Goal: Find specific page/section: Find specific page/section

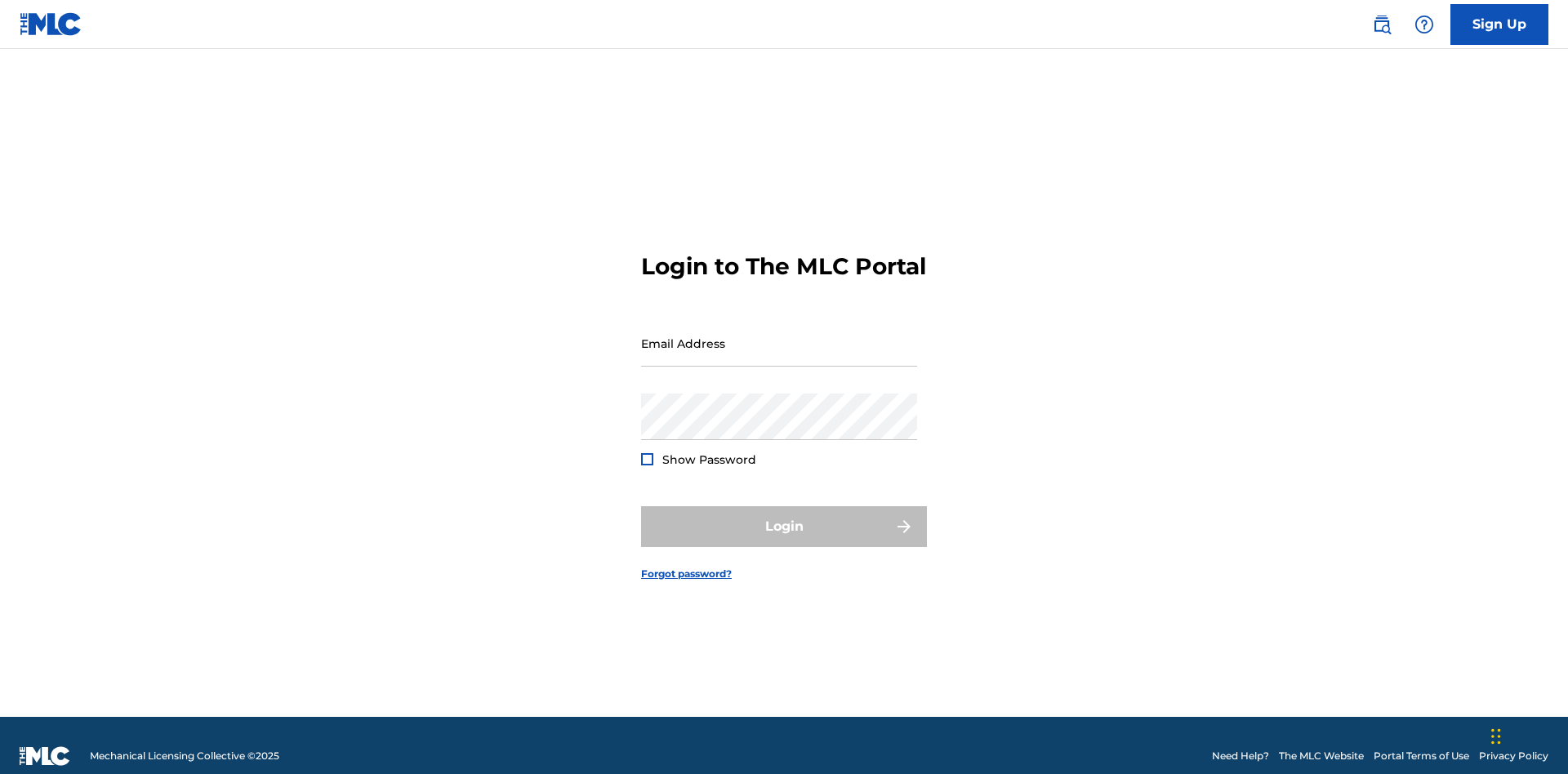
scroll to position [21, 0]
click at [779, 335] on input "Email Address" at bounding box center [779, 343] width 276 height 47
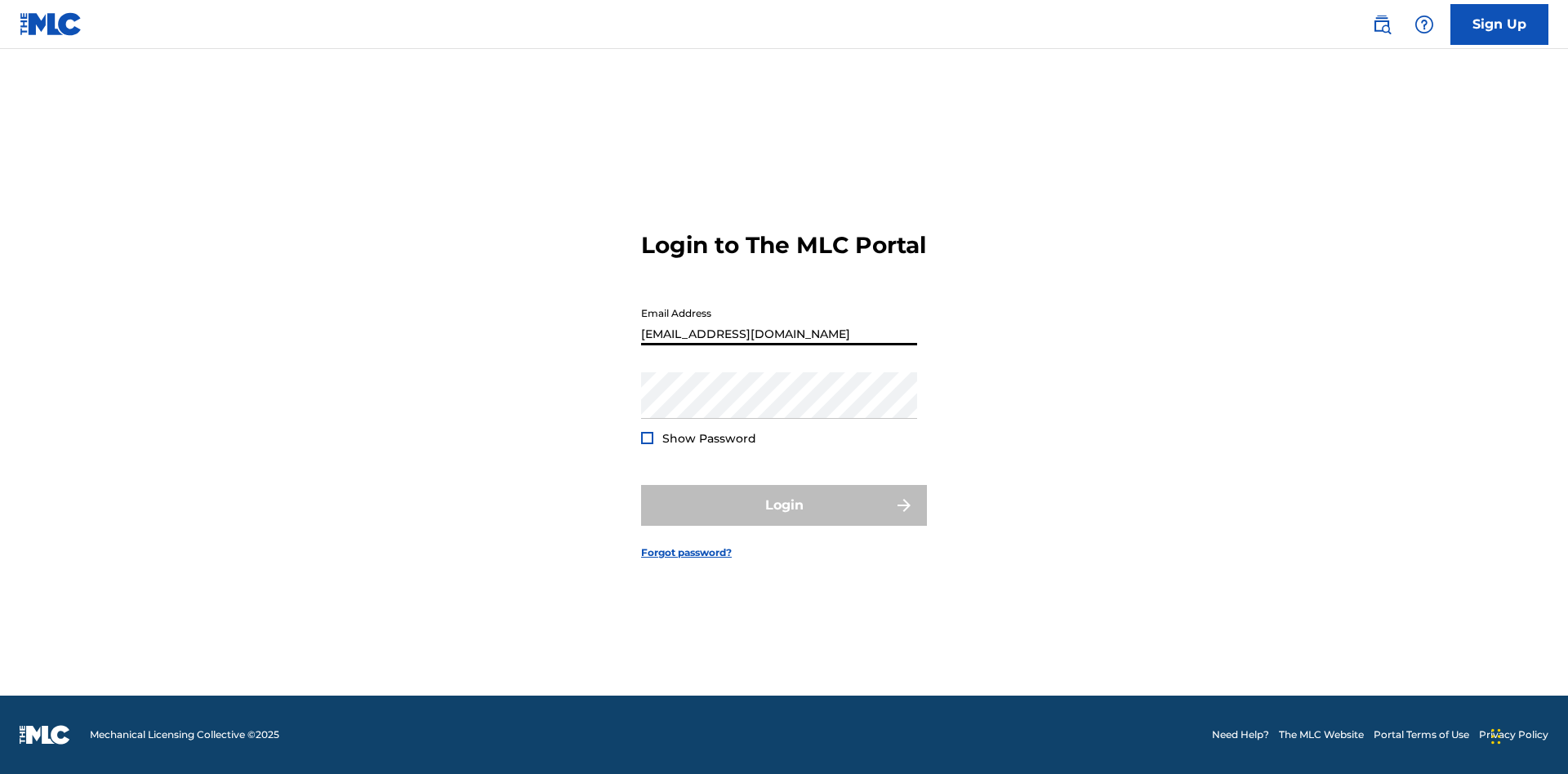
type input "Duke.McTesterson@gmail.com"
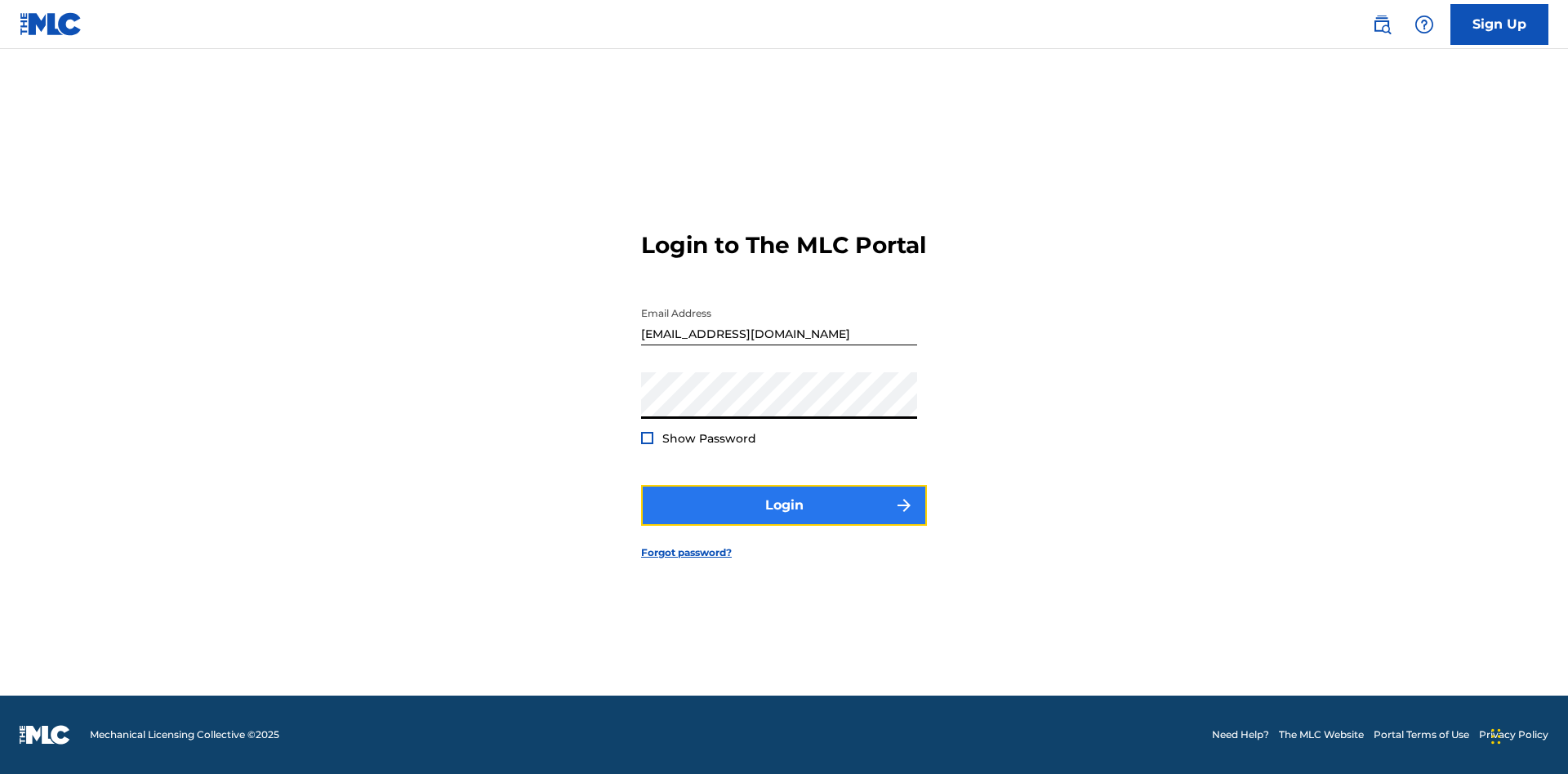
click at [784, 519] on button "Login" at bounding box center [784, 505] width 286 height 41
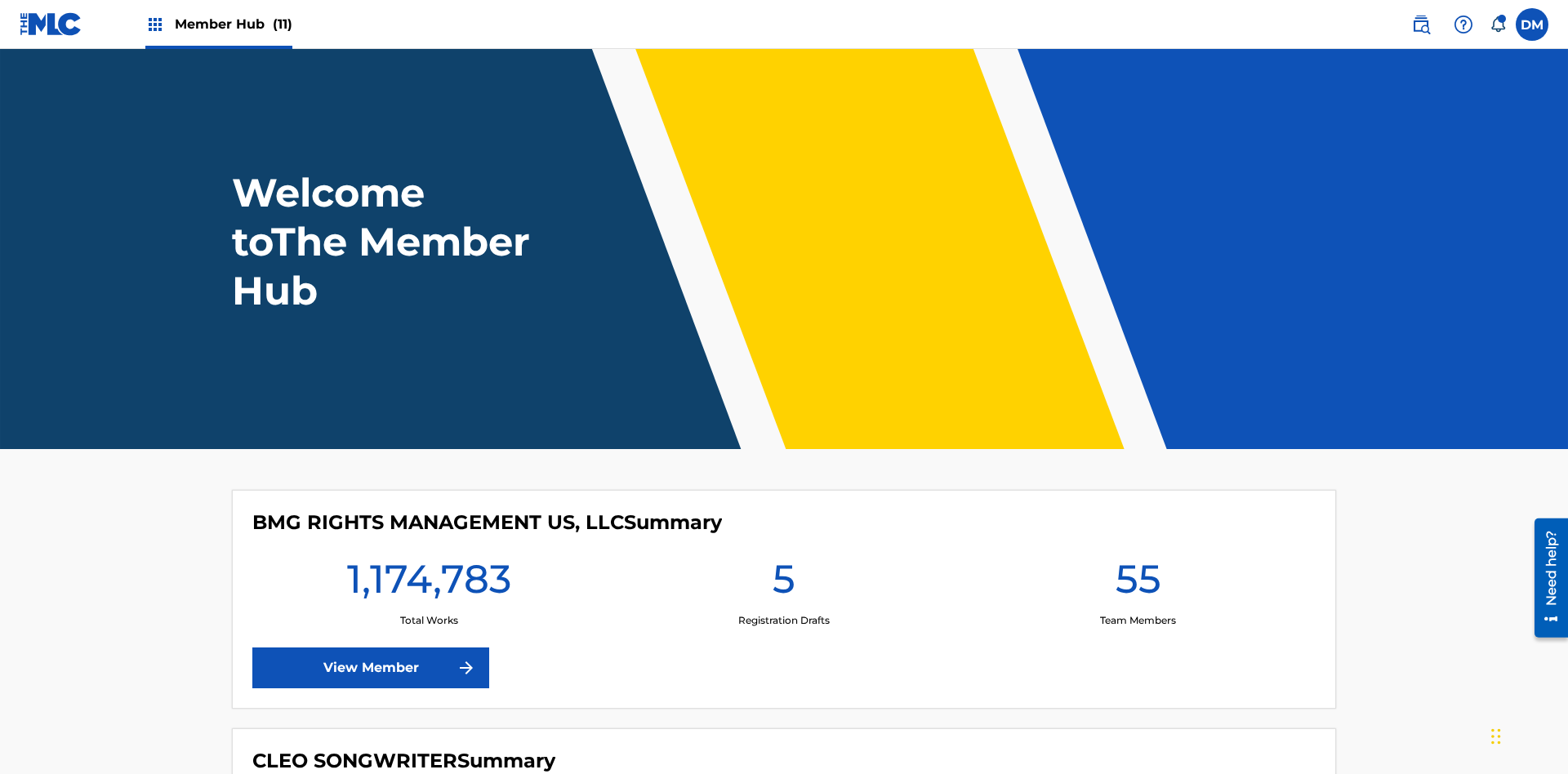
click at [233, 24] on span "Member Hub (11)" at bounding box center [233, 24] width 118 height 19
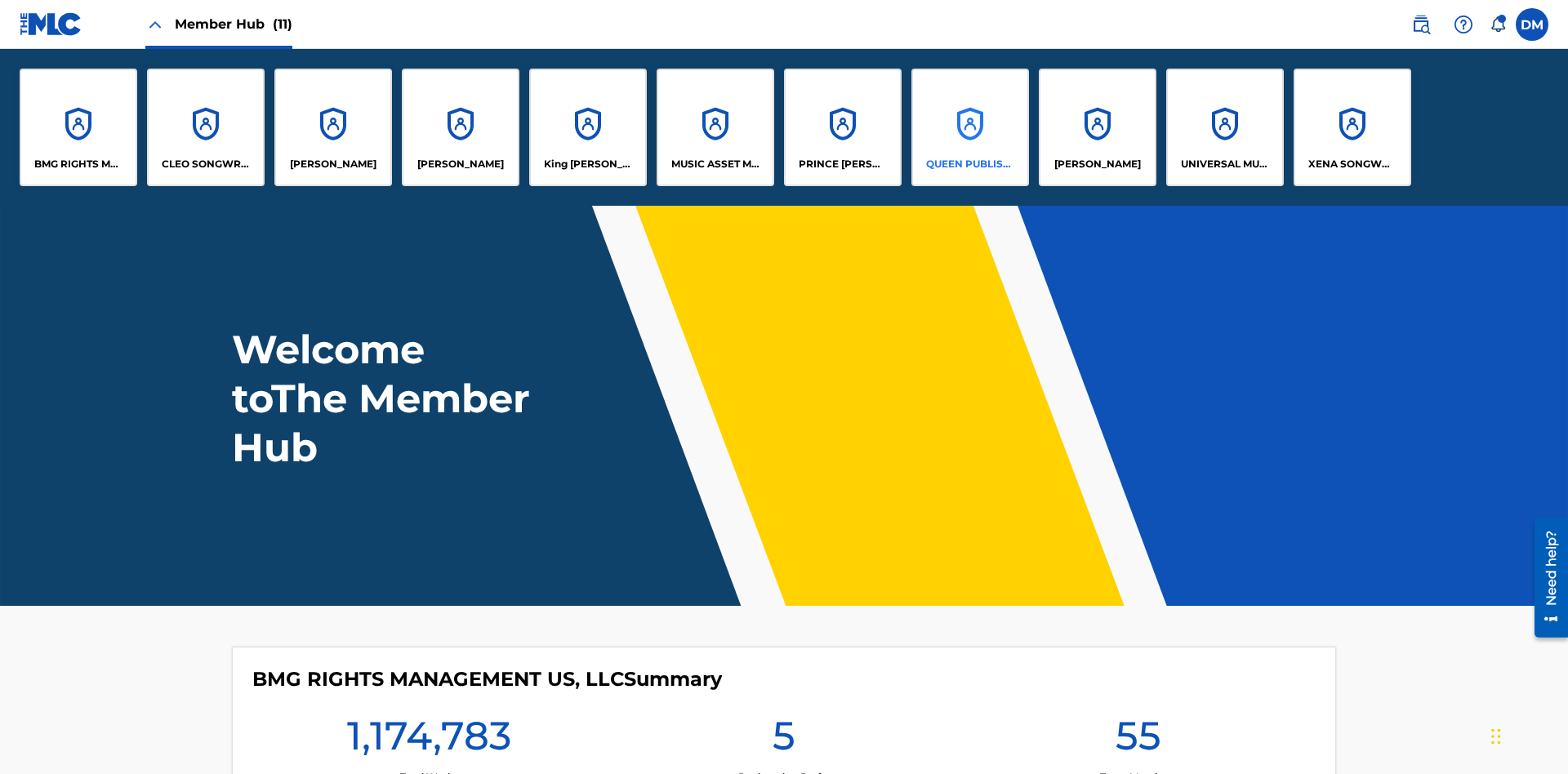
click at [969, 164] on p "QUEEN PUBLISHA" at bounding box center [970, 164] width 89 height 15
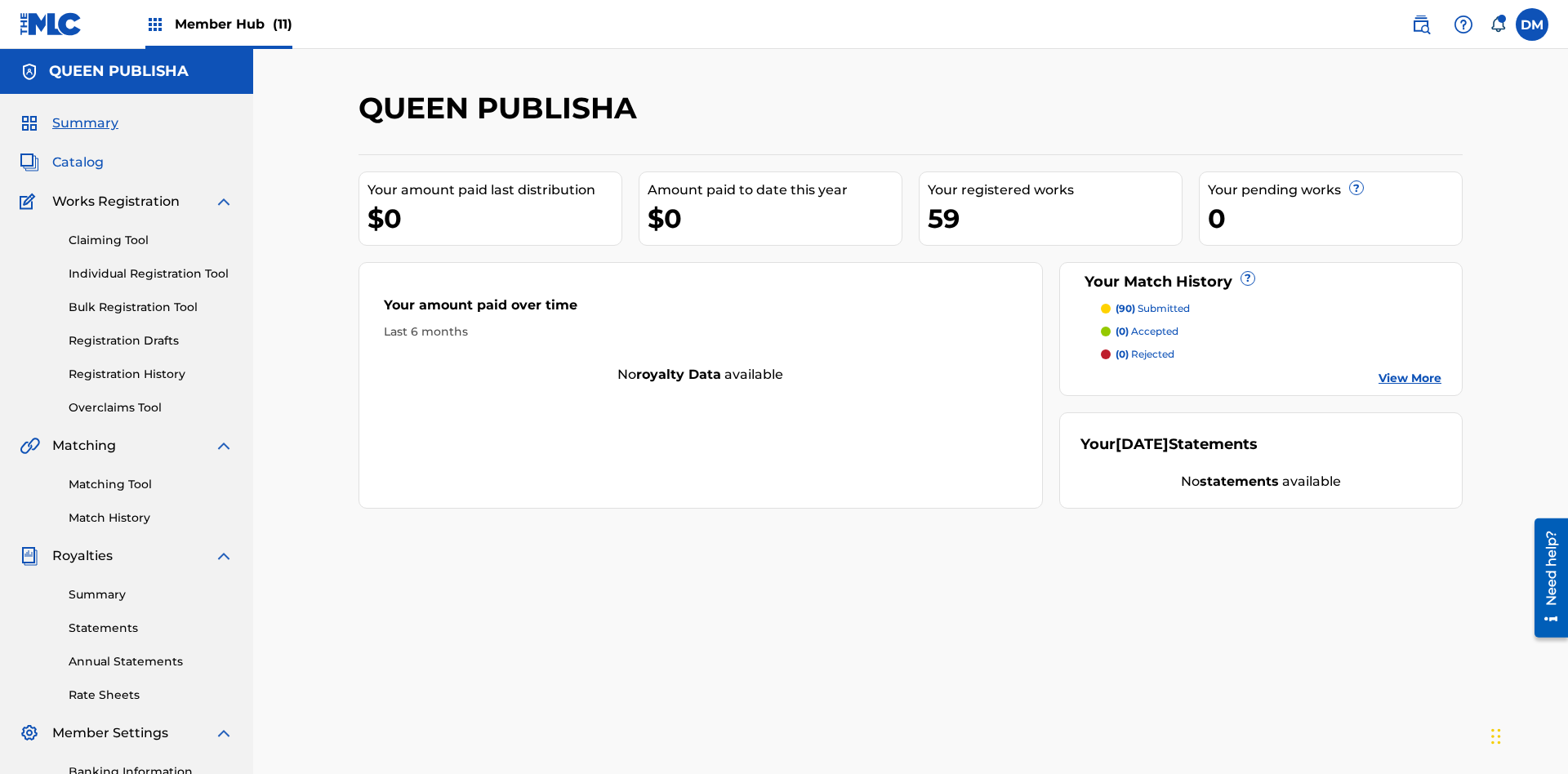
click at [78, 153] on span "Catalog" at bounding box center [78, 162] width 51 height 19
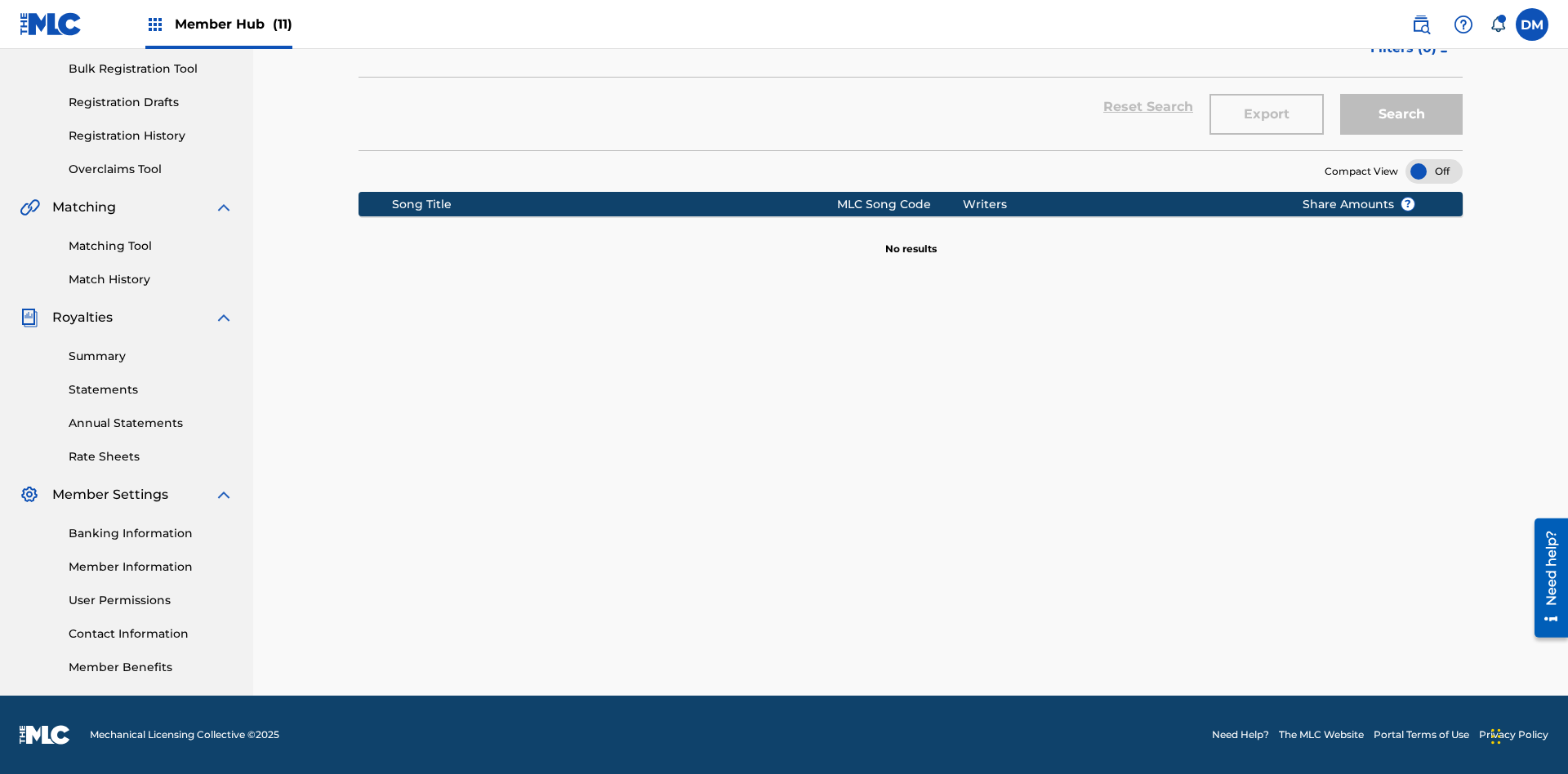
type input "ALL FIELDS FILLED"
click at [1402, 119] on button "Search" at bounding box center [1402, 114] width 122 height 41
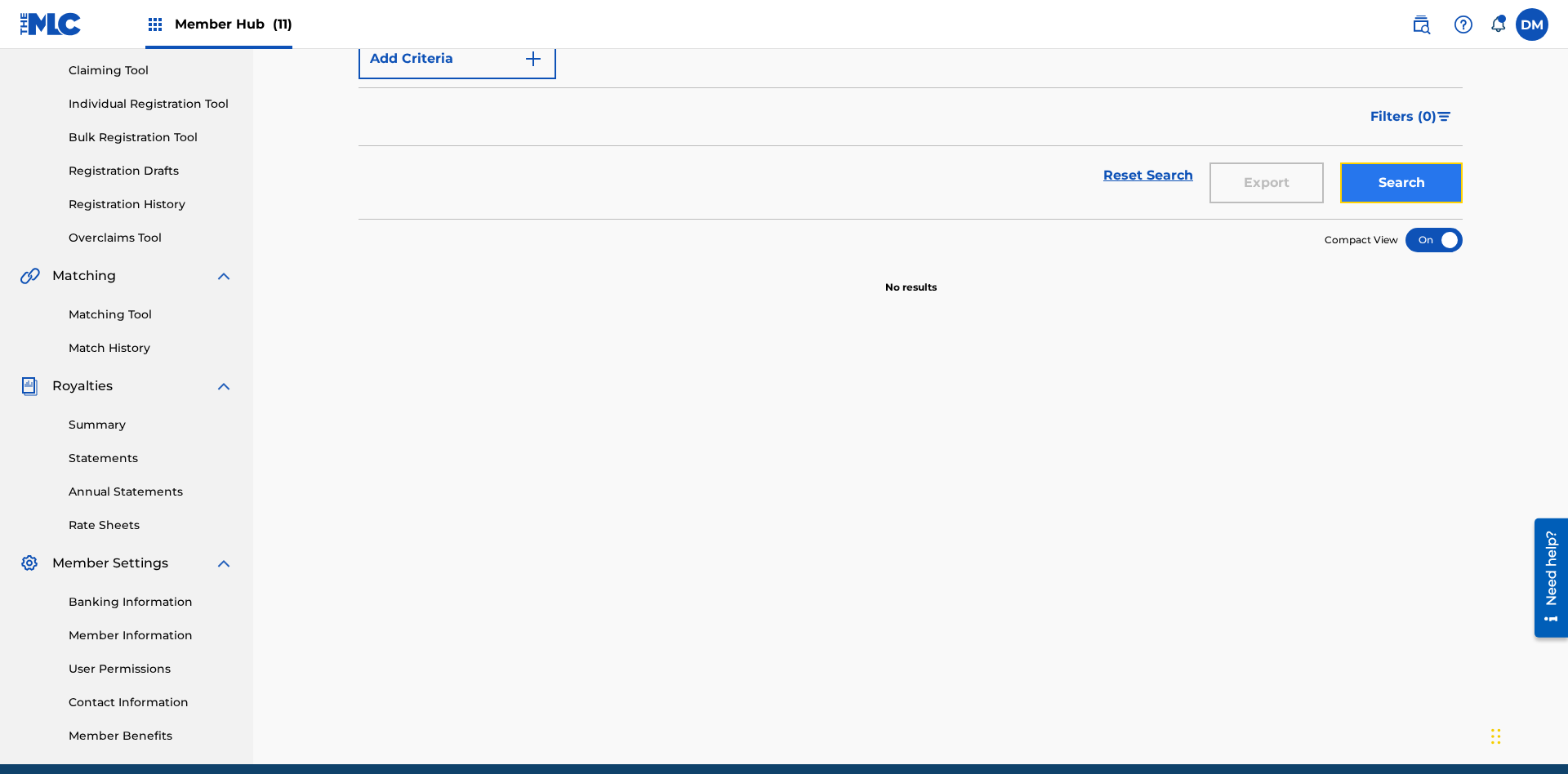
scroll to position [171, 0]
